Goal: Transaction & Acquisition: Purchase product/service

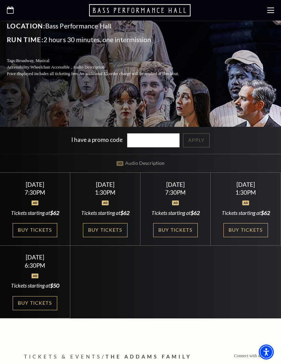
scroll to position [184, 0]
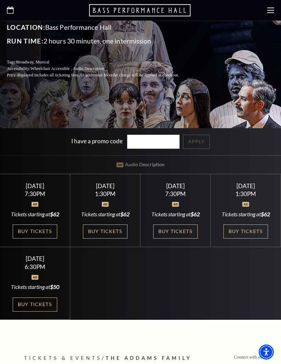
click at [181, 238] on link "Buy Tickets" at bounding box center [175, 231] width 45 height 14
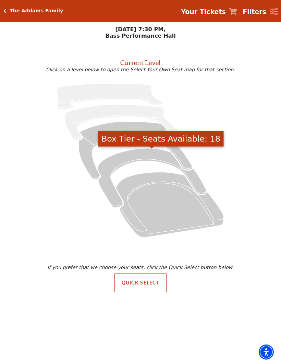
click at [148, 161] on icon "Box Tier - Seats Available: 18" at bounding box center [152, 177] width 109 height 59
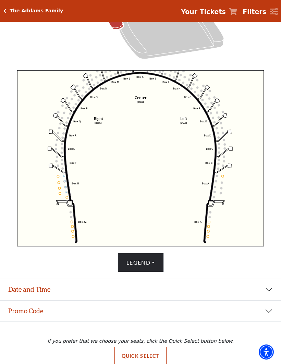
scroll to position [192, 0]
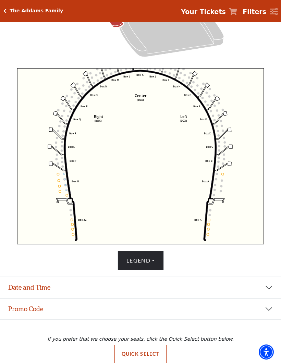
click at [259, 298] on button "Date and Time" at bounding box center [140, 287] width 281 height 21
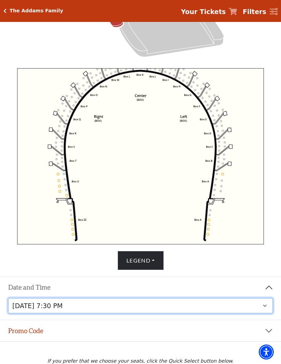
click at [120, 314] on select "[DATE] 7:30 PM [DATE] 1:30 PM [DATE] 7:30 PM [DATE] 1:30 PM [DATE] 6:30 PM" at bounding box center [140, 305] width 265 height 15
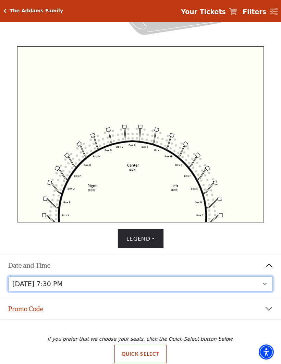
click at [207, 195] on icon "Left (BOX) Right (BOX) Center (BOX) Box ZZ Box U Box T Box S Box R Box Q Box P …" at bounding box center [140, 134] width 247 height 176
click at [208, 196] on circle at bounding box center [207, 195] width 2 height 2
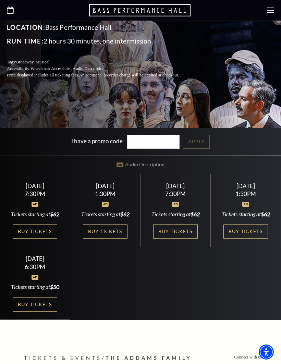
click at [45, 238] on link "Buy Tickets" at bounding box center [35, 231] width 45 height 14
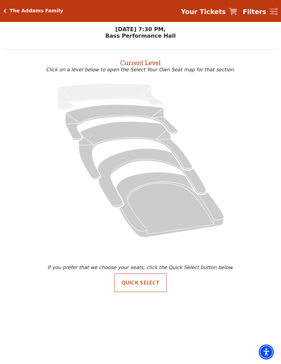
click at [142, 112] on icon "Lower Gallery - Seats Available: 230" at bounding box center [121, 123] width 112 height 36
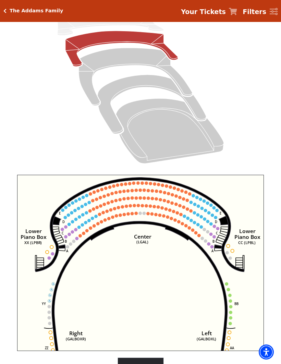
scroll to position [85, 0]
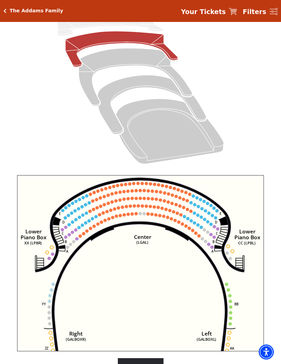
click at [214, 248] on icon "Right (GALBOXR) E D C B A E D C B A YY ZZ Left (GALBOXL) BB AA Center Lower Pia…" at bounding box center [140, 263] width 247 height 176
click at [211, 248] on circle at bounding box center [211, 247] width 3 height 3
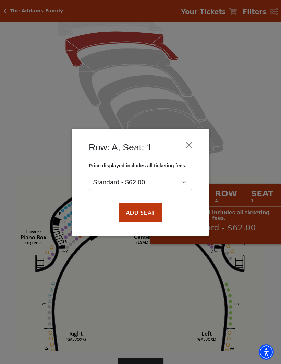
click at [10, 159] on div "Row: A, Seat: 1 Price displayed includes all ticketing fees. Standard - $62.00 …" at bounding box center [140, 182] width 281 height 364
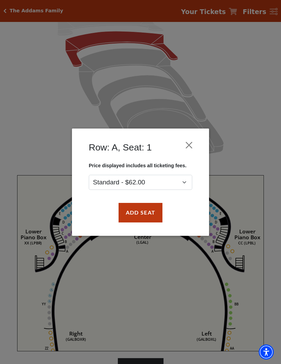
click at [199, 136] on div "Row: A, Seat: 1 Price displayed includes all ticketing fees. Standard - $62.00 …" at bounding box center [140, 181] width 137 height 107
click at [194, 146] on button "Close" at bounding box center [189, 144] width 13 height 13
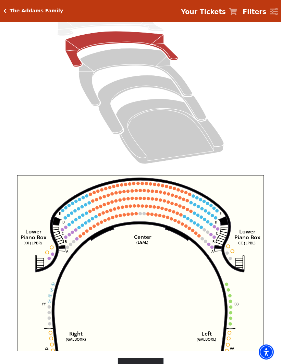
click at [193, 232] on circle at bounding box center [192, 230] width 3 height 3
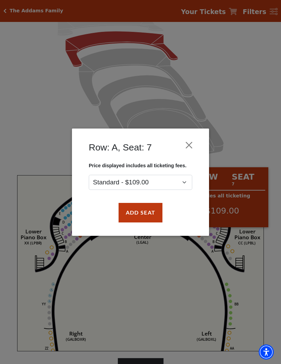
click at [191, 147] on button "Close" at bounding box center [189, 144] width 13 height 13
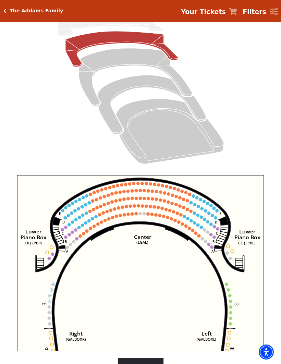
click at [213, 247] on circle at bounding box center [211, 247] width 3 height 3
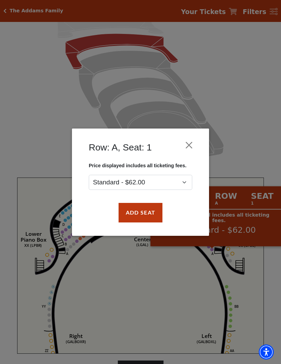
scroll to position [81, 0]
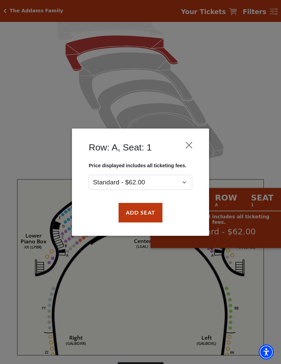
click at [188, 148] on button "Close" at bounding box center [189, 144] width 13 height 13
